Goal: Complete application form

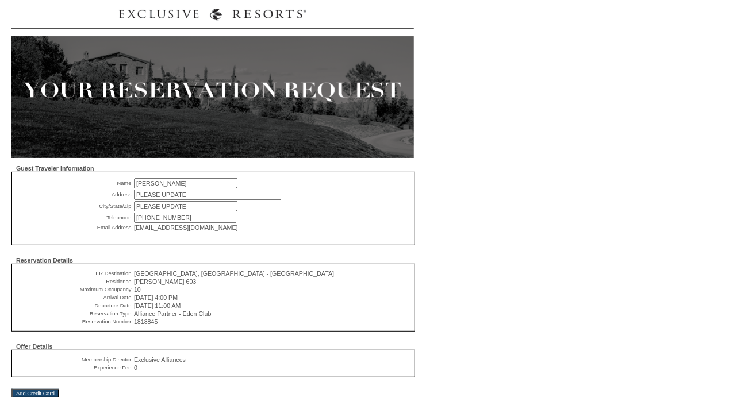
scroll to position [95, 0]
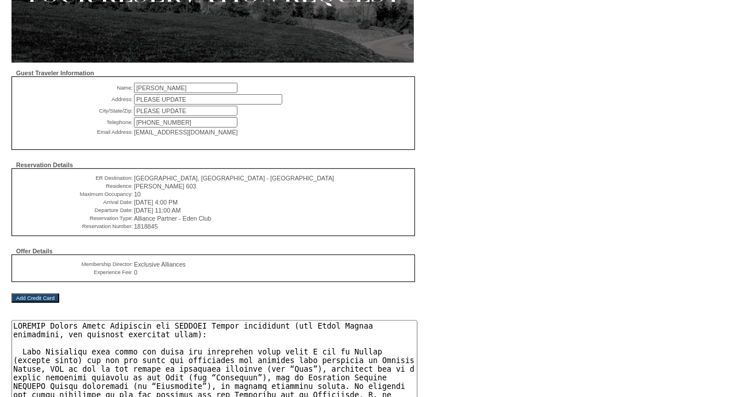
click at [190, 101] on input "PLEASE UPDATE" at bounding box center [208, 99] width 148 height 10
drag, startPoint x: 190, startPoint y: 101, endPoint x: 90, endPoint y: 102, distance: 100.6
click at [90, 102] on tr "Address: PLEASE UPDATE Please enter guest address" at bounding box center [188, 99] width 341 height 10
type input "[STREET_ADDRESS]"
click at [210, 106] on input "PLEASE UPDATE" at bounding box center [186, 111] width 104 height 10
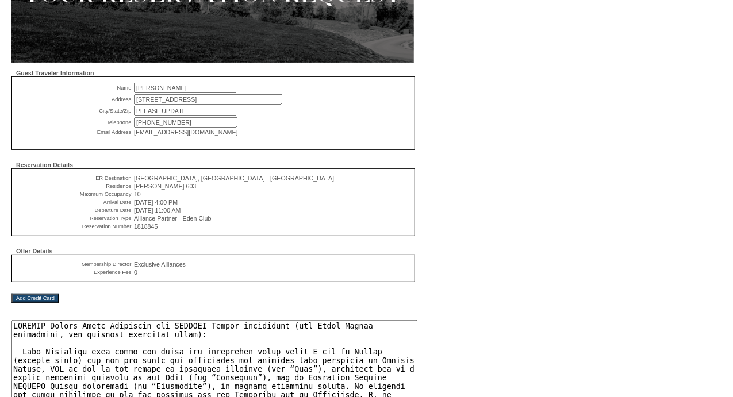
drag, startPoint x: 210, startPoint y: 106, endPoint x: 130, endPoint y: 112, distance: 80.1
click at [130, 112] on tr "City/State/Zip: PLEASE UPDATE Please enter guest City, State, Zip" at bounding box center [188, 111] width 341 height 10
type input "[GEOGRAPHIC_DATA], [GEOGRAPHIC_DATA] 76622"
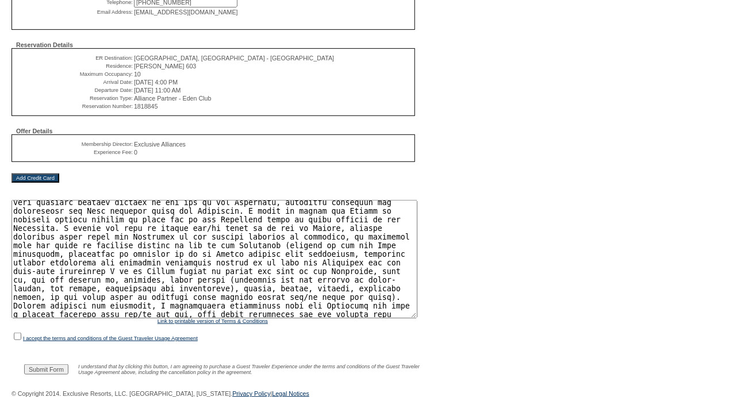
scroll to position [1246, 0]
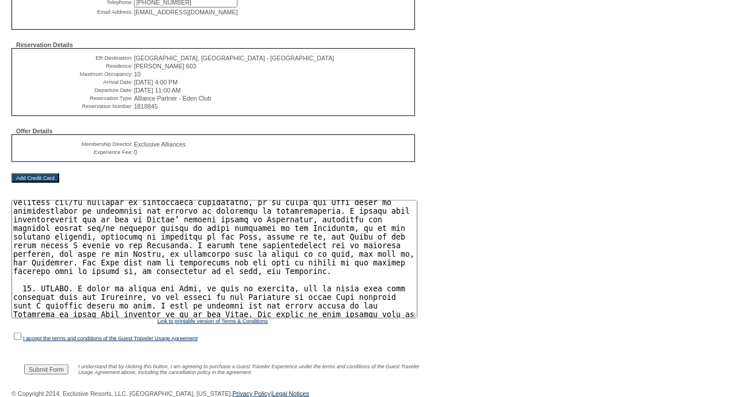
click at [17, 333] on input "checkbox" at bounding box center [17, 336] width 7 height 7
checkbox input "true"
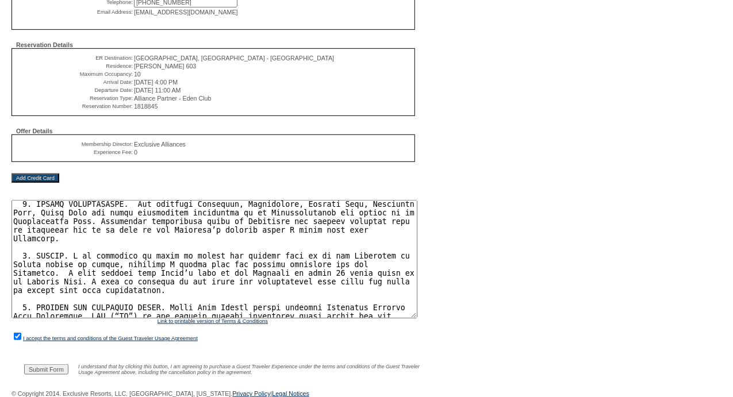
scroll to position [2108, 0]
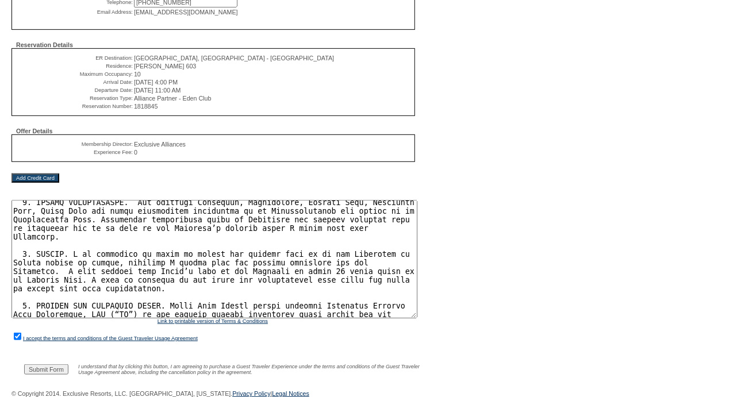
click at [54, 368] on input "Submit Form" at bounding box center [46, 370] width 44 height 10
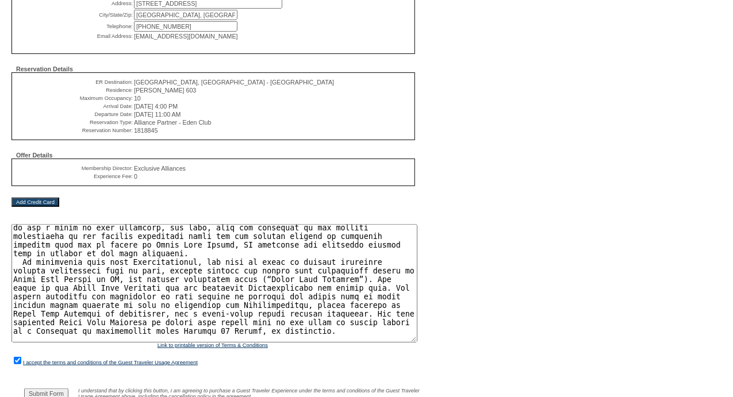
scroll to position [2204, 0]
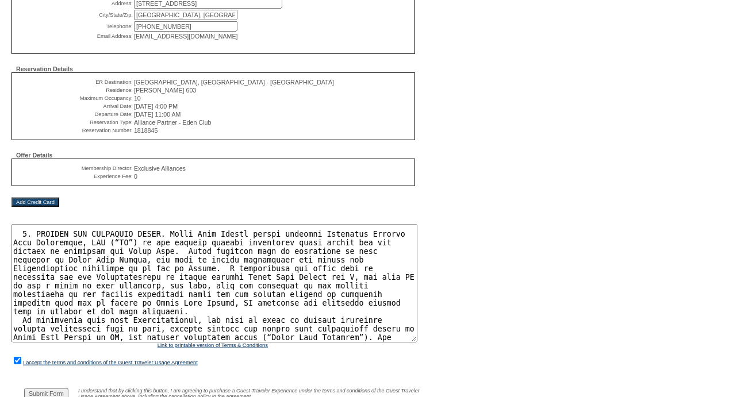
click at [32, 206] on input "Add Credit Card" at bounding box center [36, 202] width 48 height 9
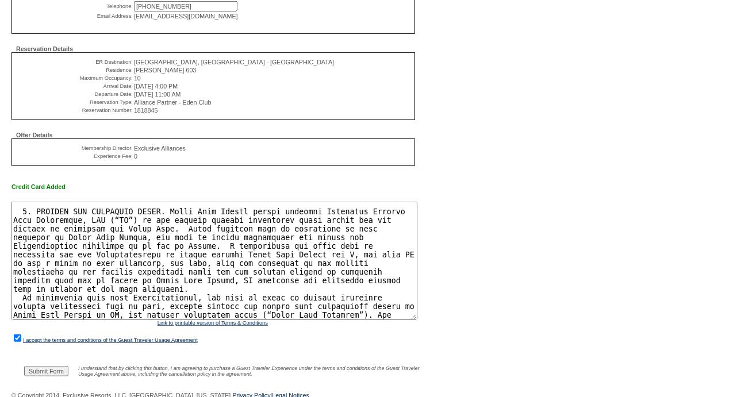
scroll to position [225, 0]
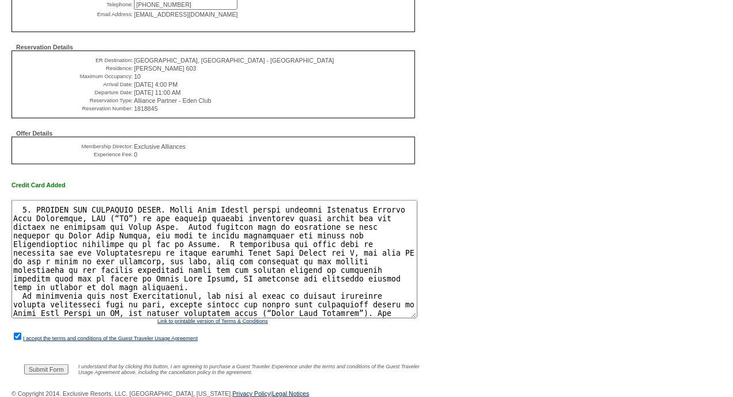
click at [54, 366] on input "Submit Form" at bounding box center [46, 370] width 44 height 10
